Goal: Information Seeking & Learning: Check status

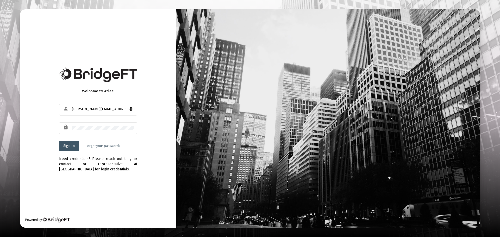
click at [69, 146] on span "Sign In" at bounding box center [68, 146] width 11 height 4
click at [129, 107] on div "davey@advicecloudft.com" at bounding box center [103, 109] width 63 height 13
click at [72, 107] on div at bounding box center [72, 107] width 0 height 0
type input "[PERSON_NAME][EMAIL_ADDRESS][DOMAIN_NAME]"
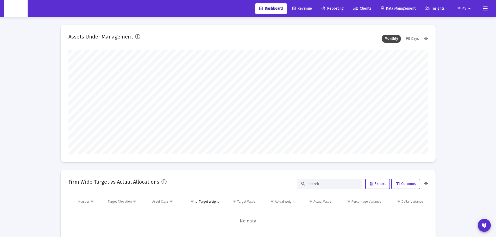
scroll to position [104, 194]
type input "[PERSON_NAME][EMAIL_ADDRESS][DOMAIN_NAME]"
click at [469, 8] on mat-icon "arrow_drop_down" at bounding box center [470, 8] width 6 height 10
type input "[DATE]"
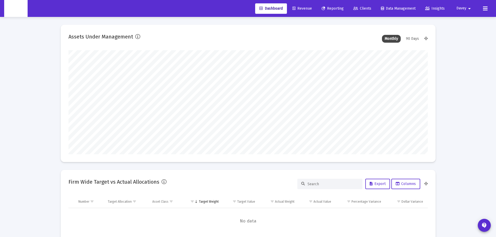
type input "[DATE]"
click at [464, 39] on button "Logout" at bounding box center [465, 34] width 31 height 13
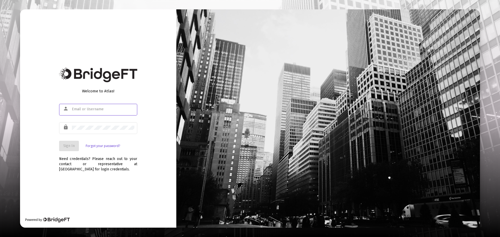
type input "[PERSON_NAME][EMAIL_ADDRESS][DOMAIN_NAME]"
click at [74, 144] on span "Sign In" at bounding box center [68, 146] width 11 height 4
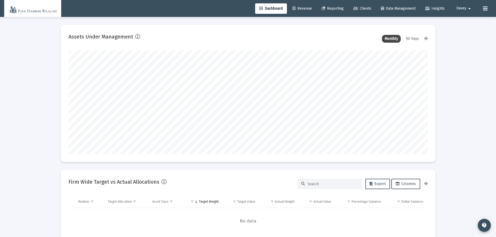
scroll to position [104, 194]
type input "[DATE]"
type input "[PERSON_NAME][EMAIL_ADDRESS][DOMAIN_NAME]"
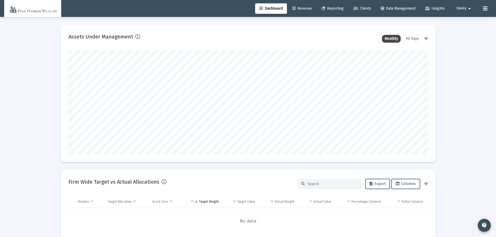
click at [482, 9] on button at bounding box center [485, 8] width 10 height 10
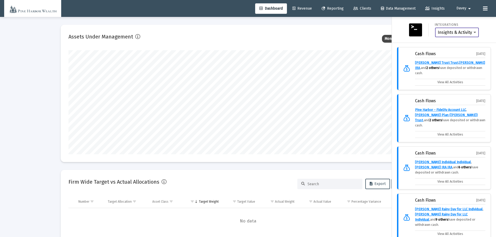
click at [443, 31] on select "Insights & Activity Wealthbox" at bounding box center [457, 32] width 39 height 5
select select "WEALTHBOX"
click at [438, 30] on select "Insights & Activity Wealthbox" at bounding box center [457, 32] width 39 height 5
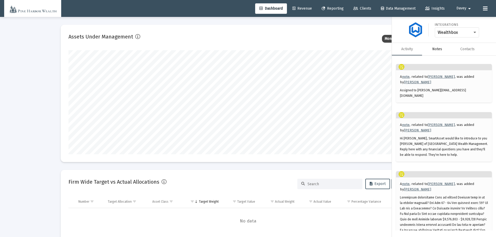
click at [435, 48] on div "Notes" at bounding box center [437, 49] width 10 height 5
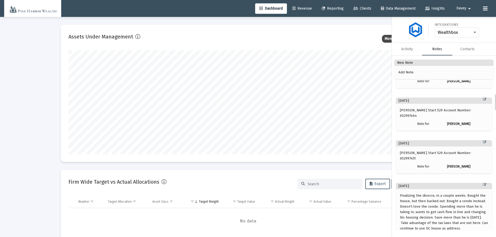
scroll to position [0, 0]
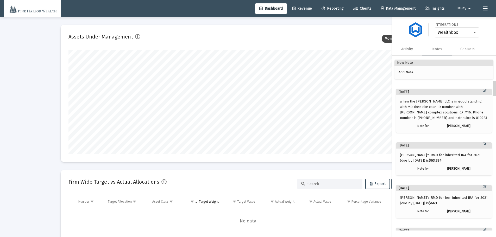
drag, startPoint x: 495, startPoint y: 91, endPoint x: 454, endPoint y: 73, distance: 45.2
click at [491, 70] on body "Dashboard Revenue Reporting Clients Data Management Insights Davey arrow_drop_d…" at bounding box center [248, 118] width 496 height 237
click at [409, 49] on div "Activity" at bounding box center [407, 49] width 12 height 5
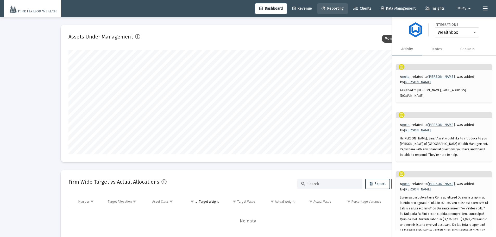
click at [335, 7] on span "Reporting" at bounding box center [333, 8] width 22 height 4
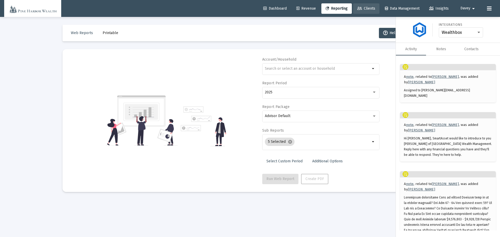
click at [368, 5] on link "Clients" at bounding box center [366, 8] width 26 height 10
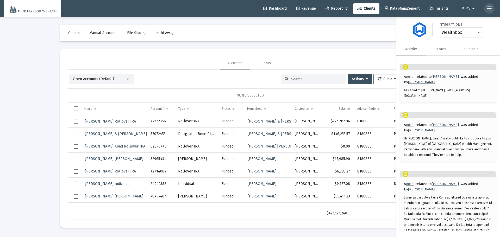
click at [490, 10] on icon at bounding box center [489, 8] width 5 height 6
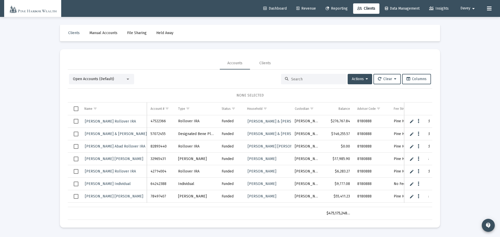
click at [309, 78] on input at bounding box center [316, 79] width 51 height 4
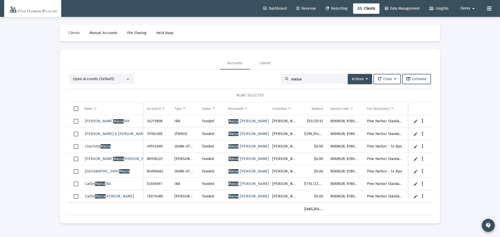
type input "massa"
click at [91, 134] on span "[PERSON_NAME] & [PERSON_NAME] JTWROS" at bounding box center [127, 134] width 85 height 4
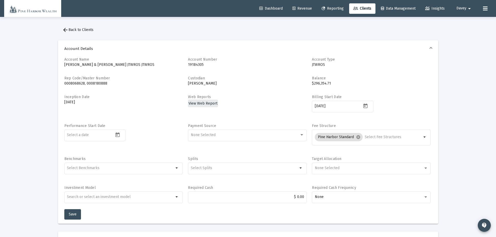
click at [207, 103] on span "View Web Report" at bounding box center [203, 103] width 29 height 4
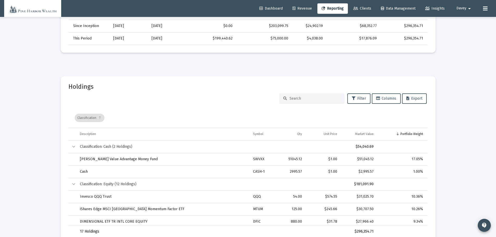
scroll to position [260, 0]
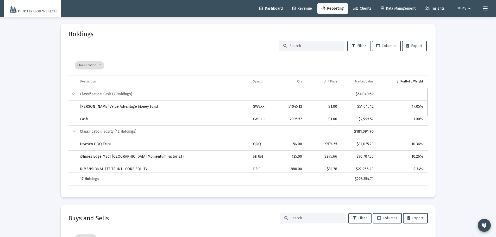
click at [74, 132] on div "Collapse" at bounding box center [74, 132] width 6 height 6
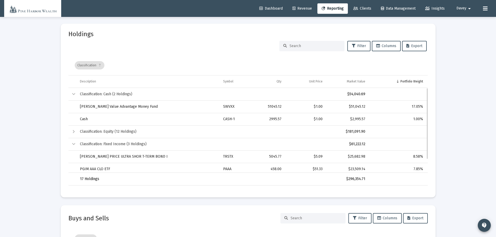
click at [74, 133] on div "Expand" at bounding box center [74, 132] width 6 height 6
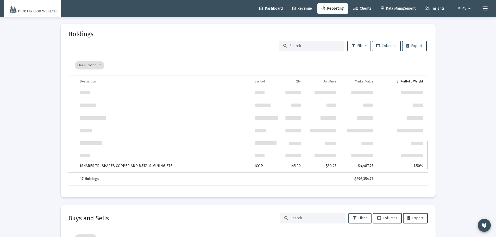
scroll to position [156, 0]
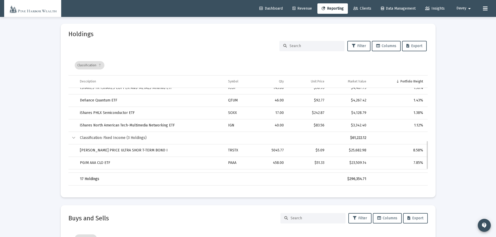
click at [165, 124] on td "iShares North American Tech-Multimedia Networking ETF" at bounding box center [150, 125] width 148 height 13
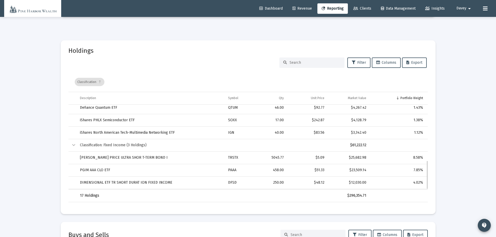
scroll to position [287, 0]
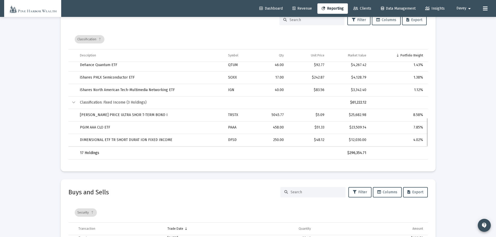
click at [154, 89] on td "iShares North American Tech-Multimedia Networking ETF" at bounding box center [150, 90] width 148 height 13
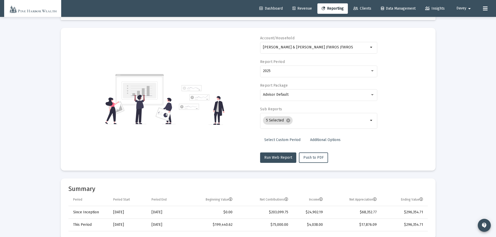
scroll to position [0, 0]
